Goal: Information Seeking & Learning: Learn about a topic

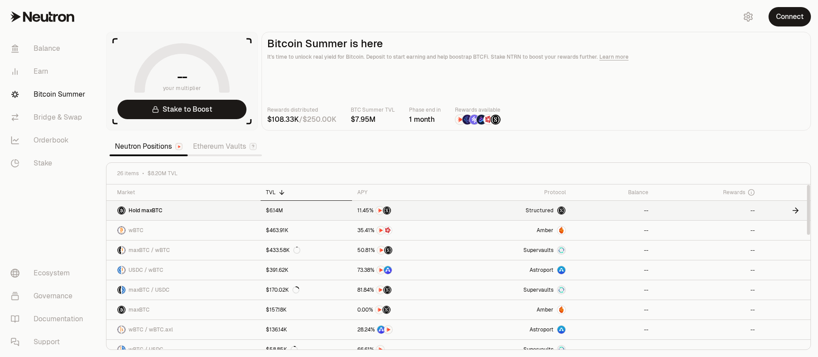
click at [162, 207] on link "Hold maxBTC" at bounding box center [183, 210] width 154 height 19
click at [360, 192] on div "APY" at bounding box center [407, 192] width 100 height 7
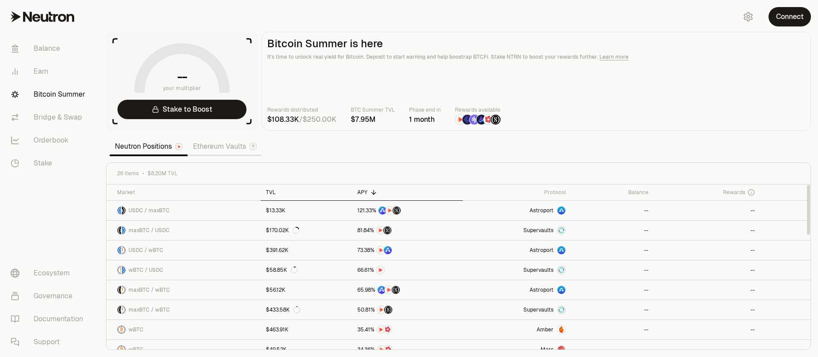
click at [325, 188] on th "TVL" at bounding box center [306, 193] width 92 height 16
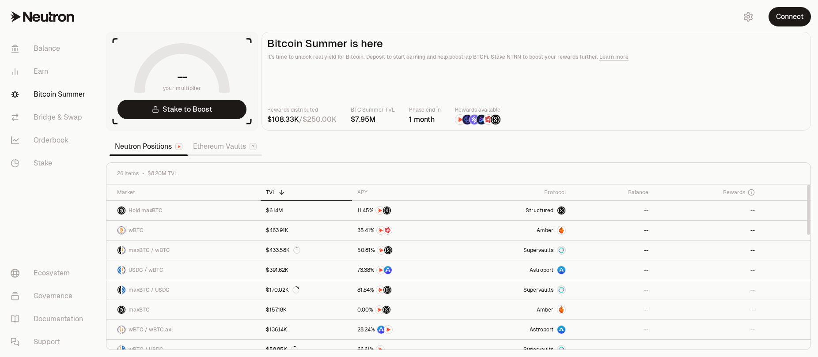
click at [215, 178] on div "26 items $8.20M TVL" at bounding box center [458, 174] width 704 height 22
click at [207, 190] on div "Market" at bounding box center [186, 192] width 138 height 7
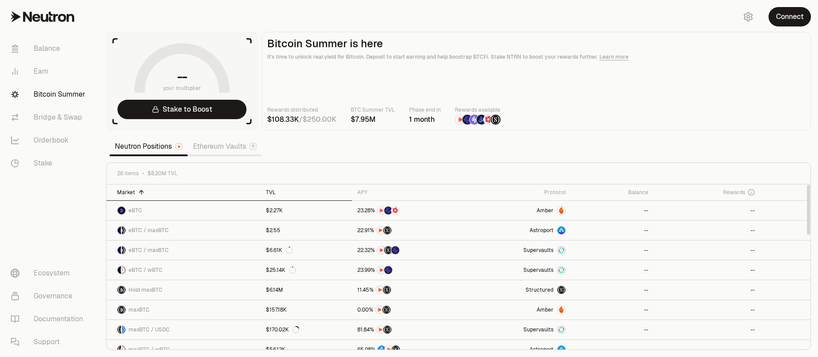
click at [301, 197] on th "TVL" at bounding box center [306, 193] width 92 height 16
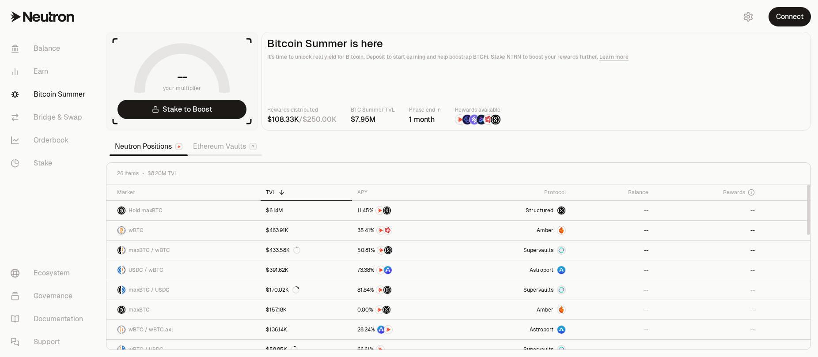
click at [197, 146] on link "Ethereum Vaults" at bounding box center [225, 147] width 74 height 18
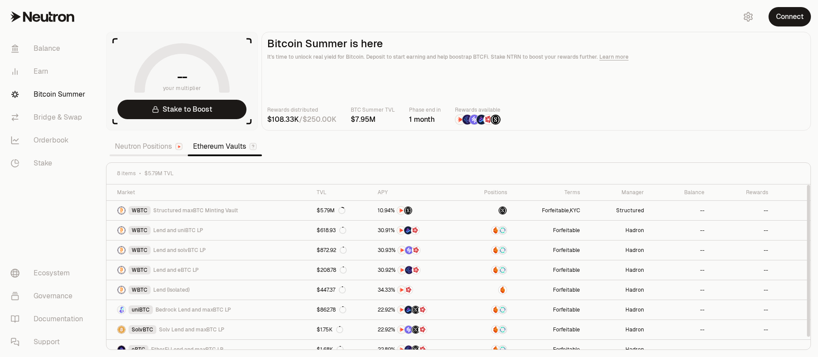
click at [158, 146] on link "Neutron Positions" at bounding box center [148, 147] width 78 height 18
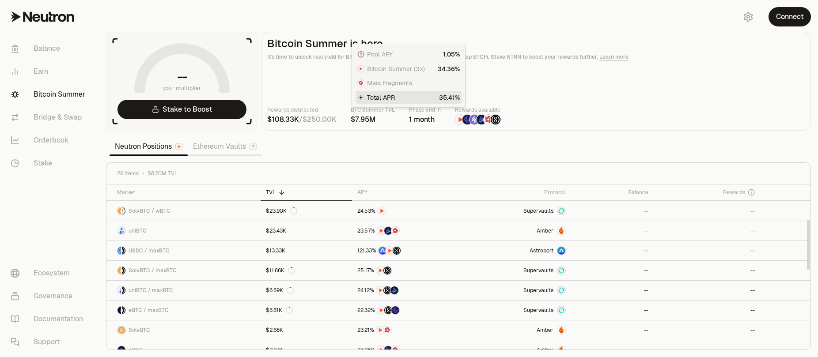
scroll to position [318, 0]
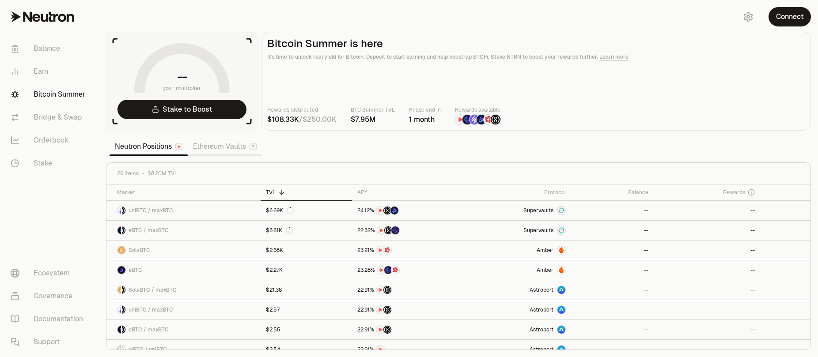
click at [538, 152] on section "-- your multiplier Stake to Boost Bitcoin Summer is here It's time to unlock re…" at bounding box center [458, 178] width 719 height 357
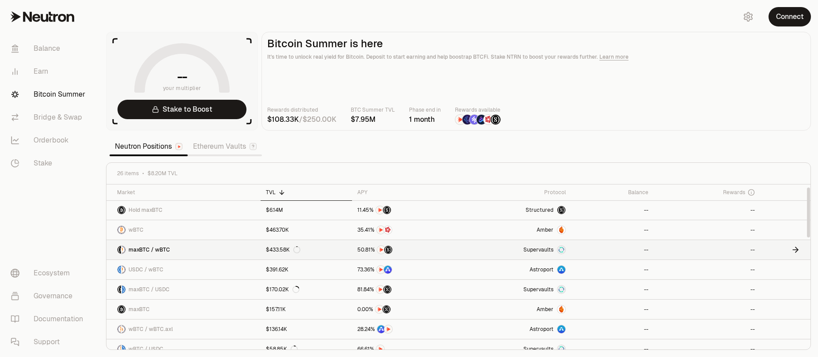
scroll to position [0, 0]
click at [484, 139] on section "-- your multiplier Stake to Boost Bitcoin Summer is here It's time to unlock re…" at bounding box center [458, 178] width 719 height 357
